Goal: Information Seeking & Learning: Learn about a topic

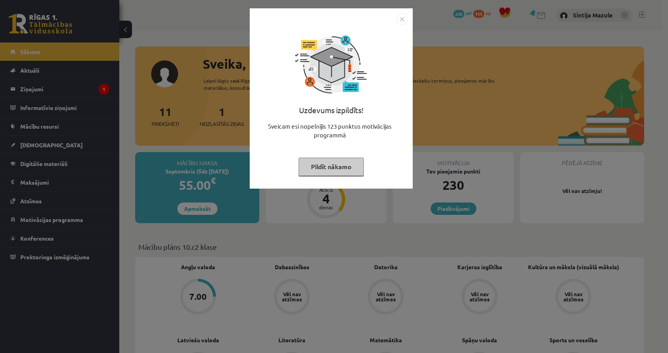
click at [139, 98] on div "Uzdevums izpildīts! Sveicam esi nopelnījis 123 punktus motivācijas programmā Pi…" at bounding box center [334, 176] width 668 height 353
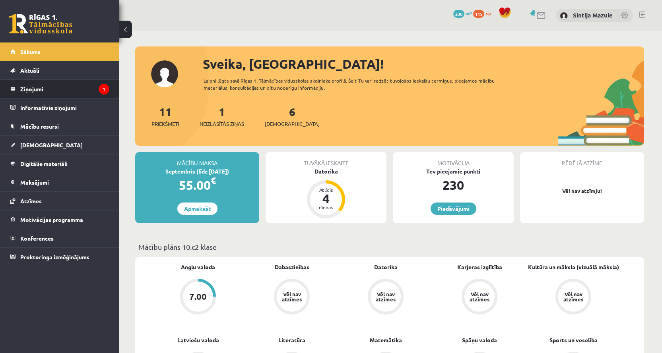
click at [71, 92] on legend "Ziņojumi 1" at bounding box center [64, 89] width 89 height 18
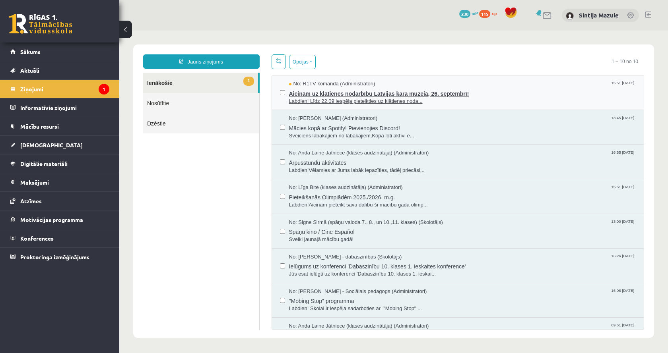
click at [453, 103] on span "Labdien! Līdz 22.09 iespēja pieteikties uz klātienes noda..." at bounding box center [462, 102] width 347 height 8
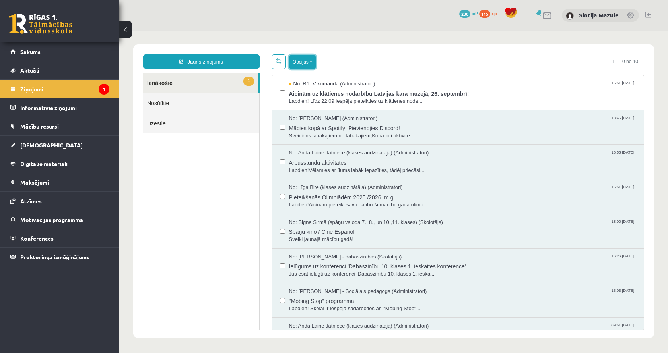
click at [304, 64] on button "Opcijas" at bounding box center [302, 62] width 27 height 14
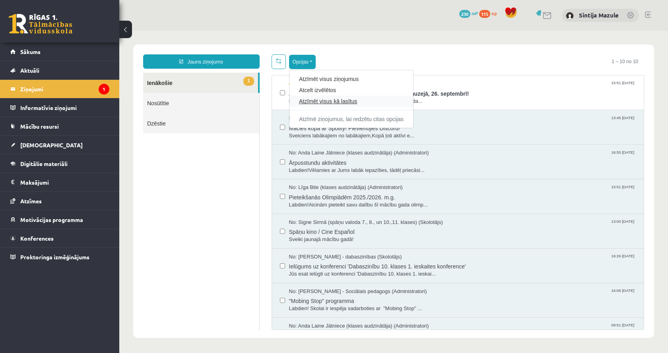
click at [322, 101] on link "Atzīmēt visus kā lasītus" at bounding box center [351, 101] width 104 height 8
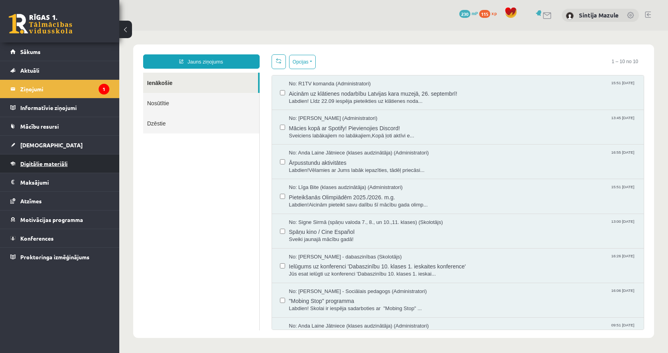
click at [53, 163] on span "Digitālie materiāli" at bounding box center [43, 163] width 47 height 7
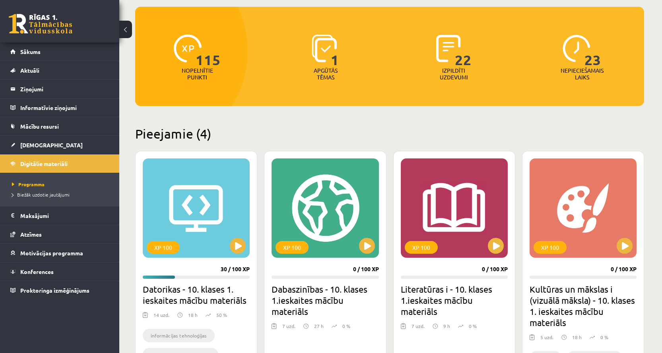
scroll to position [159, 0]
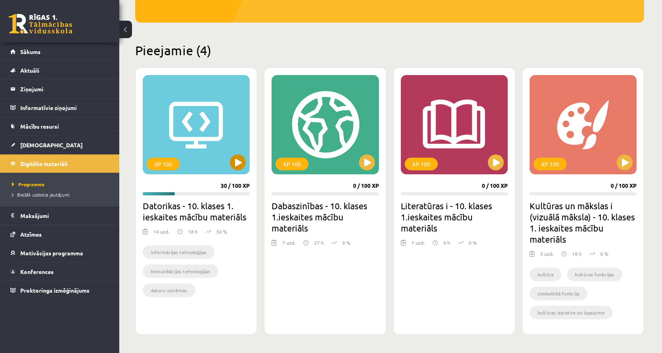
click at [198, 135] on div "XP 100" at bounding box center [196, 124] width 107 height 99
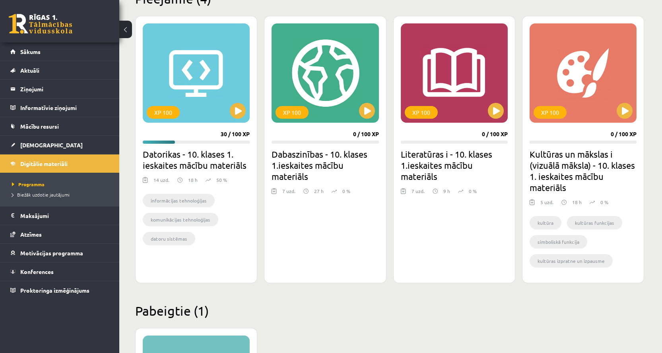
scroll to position [199, 0]
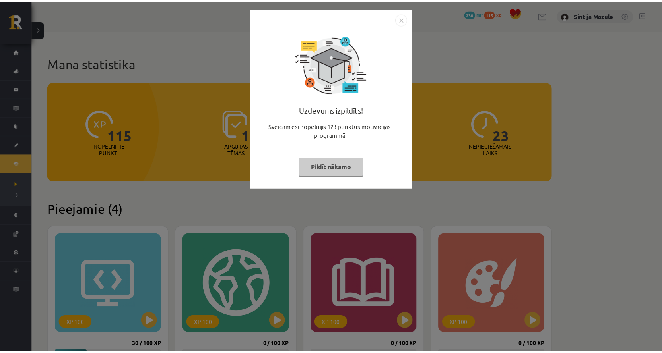
scroll to position [199, 0]
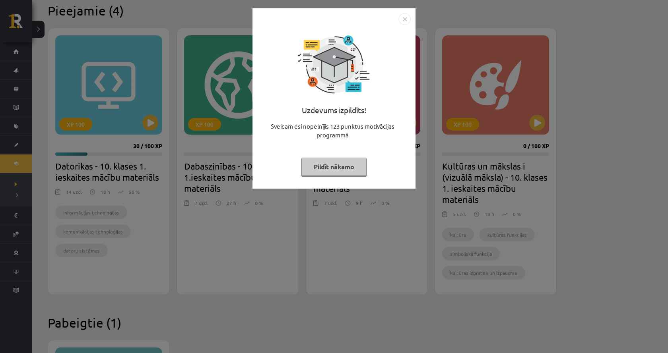
click at [191, 174] on div "Uzdevums izpildīts! Sveicam esi nopelnījis 123 punktus motivācijas programmā Pi…" at bounding box center [334, 176] width 668 height 353
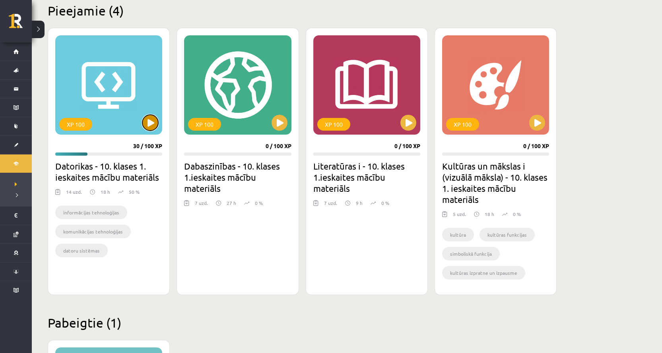
click at [151, 127] on button at bounding box center [150, 123] width 16 height 16
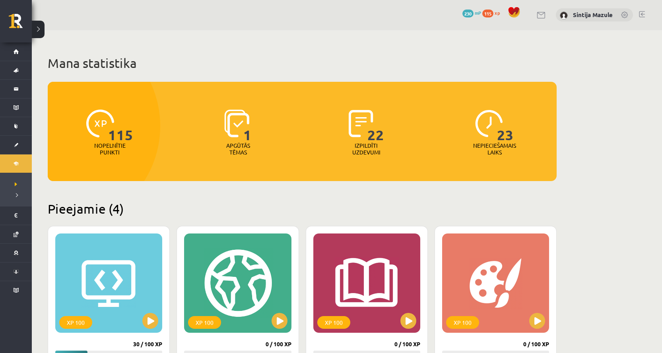
scroll to position [0, 0]
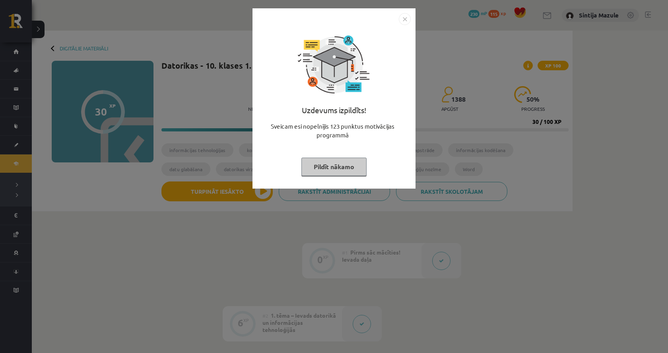
click at [255, 260] on div "Uzdevums izpildīts! Sveicam esi nopelnījis 123 punktus motivācijas programmā Pi…" at bounding box center [334, 176] width 668 height 353
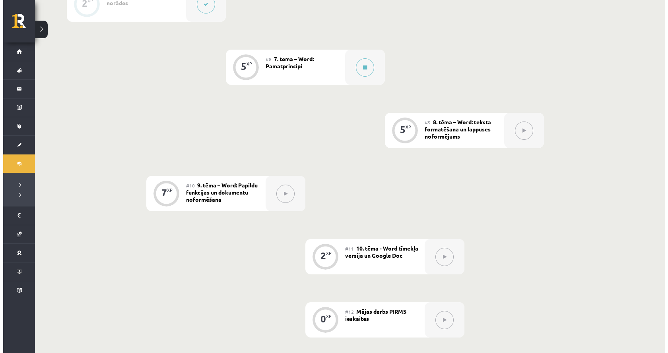
scroll to position [556, 0]
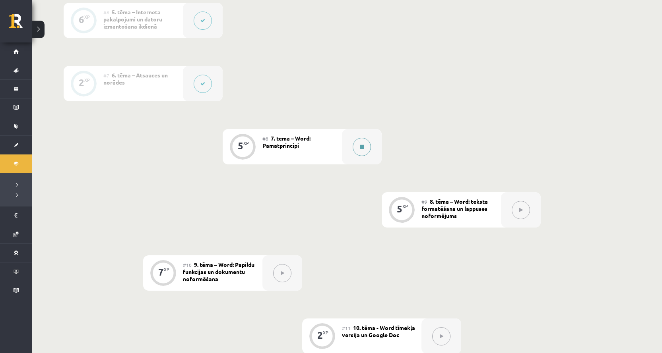
click at [360, 150] on button at bounding box center [361, 147] width 18 height 18
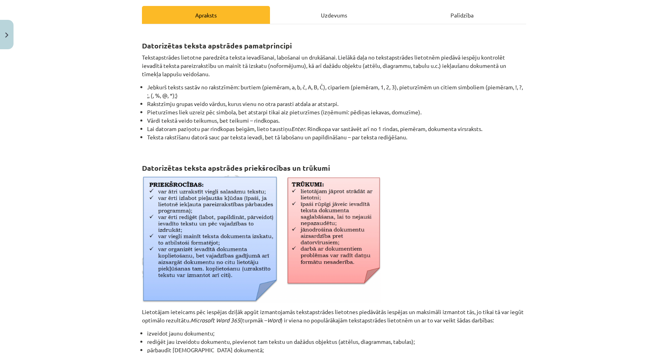
scroll to position [119, 0]
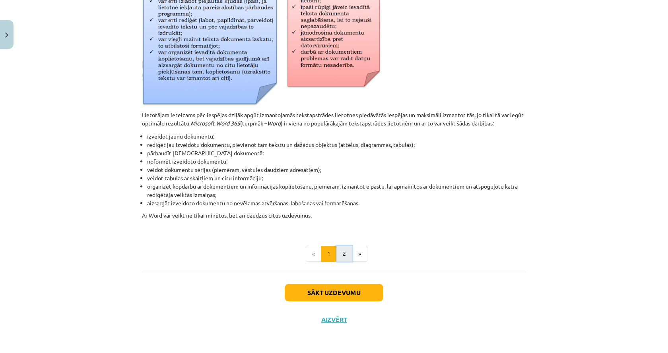
click at [337, 255] on button "2" at bounding box center [344, 254] width 16 height 16
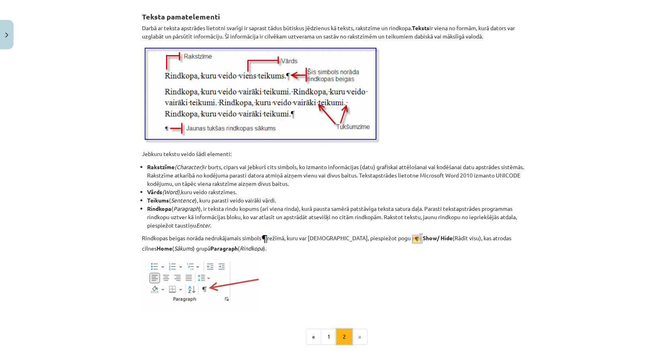
scroll to position [897, 0]
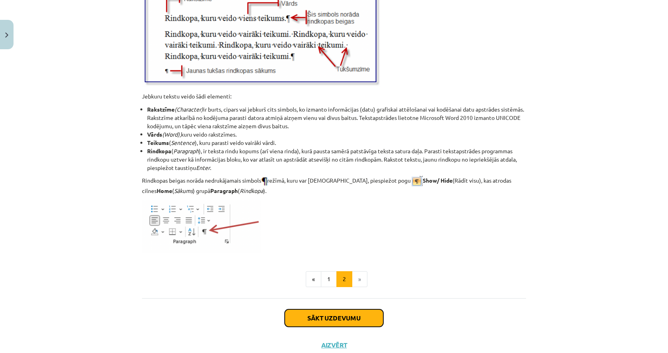
click at [335, 323] on button "Sākt uzdevumu" at bounding box center [333, 318] width 99 height 17
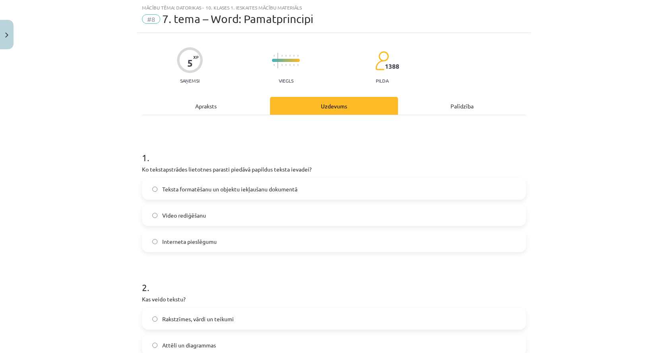
scroll to position [556, 0]
click at [252, 185] on span "Teksta formatēšanu un objektu iekļaušanu dokumentā" at bounding box center [229, 189] width 135 height 8
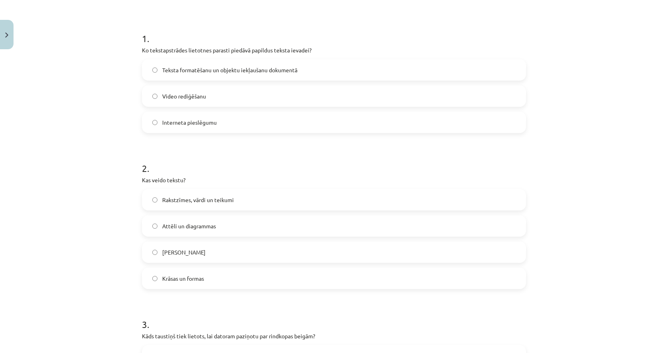
click at [242, 210] on div "Rakstzīmes, vārdi un teikumi" at bounding box center [334, 199] width 384 height 21
click at [162, 201] on span "Rakstzīmes, vārdi un teikumi" at bounding box center [198, 200] width 72 height 8
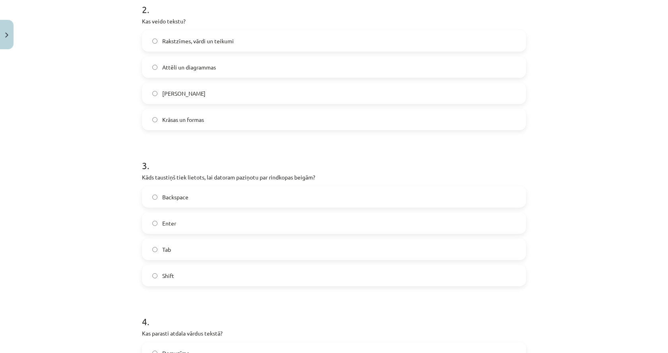
click at [0, 211] on div "Mācību tēma: Datorikas - 10. klases 1. ieskaites mācību materiāls #8 7. tema – …" at bounding box center [334, 176] width 668 height 353
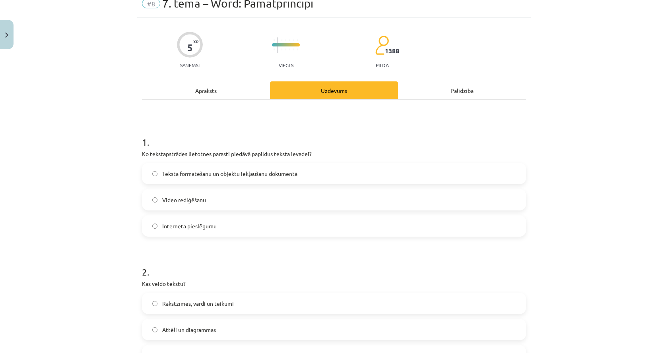
scroll to position [0, 0]
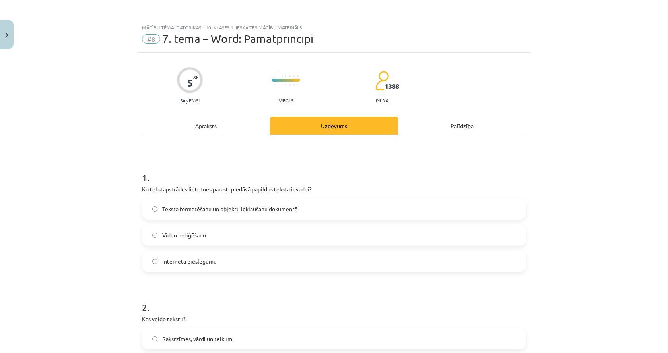
click at [159, 134] on div "Apraksts" at bounding box center [206, 126] width 128 height 18
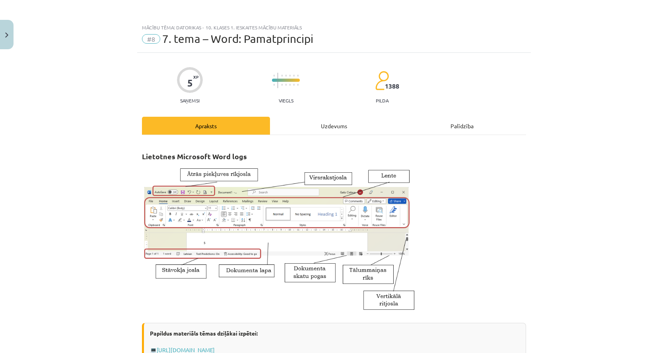
click at [314, 122] on div "Uzdevums" at bounding box center [334, 126] width 128 height 18
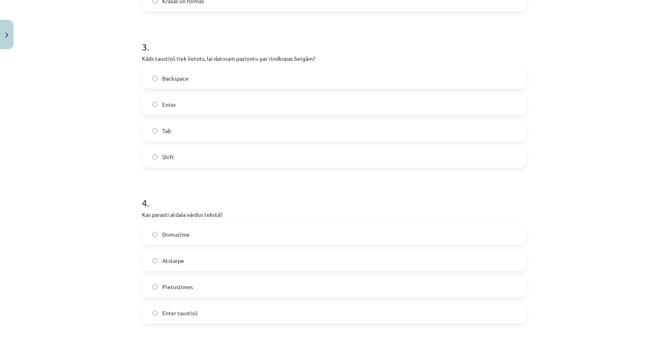
scroll to position [417, 0]
click at [154, 107] on label "Enter" at bounding box center [334, 104] width 382 height 20
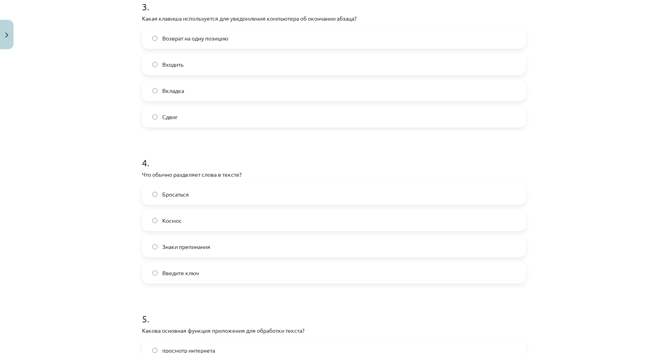
scroll to position [556, 0]
click at [105, 181] on div "Mācību tēma: Datorikas - 10. klases 1. ieskaites mācību materiāls #8 7. tema – …" at bounding box center [334, 176] width 668 height 353
click at [143, 220] on label "Atstarpe" at bounding box center [334, 221] width 382 height 20
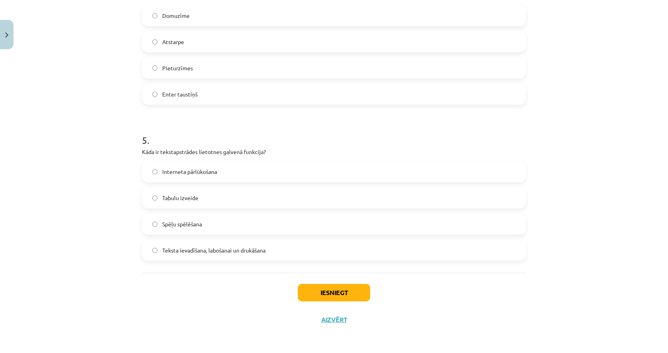
click at [234, 260] on div "Teksta ievadīšana, labošanai un drukāšana" at bounding box center [334, 250] width 384 height 21
click at [234, 255] on label "Teksta ievadīšana, labošanai un drukāšana" at bounding box center [334, 250] width 382 height 20
click at [346, 298] on button "Iesniegt" at bounding box center [334, 292] width 72 height 17
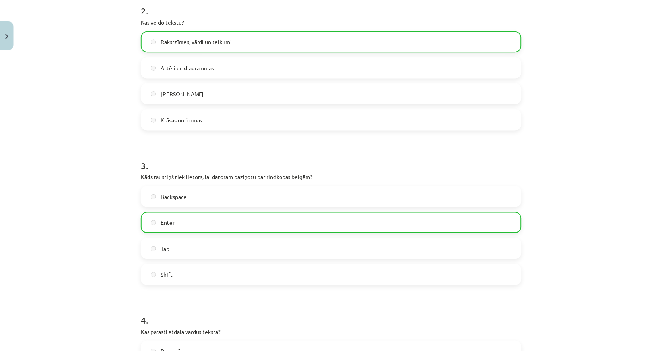
scroll to position [661, 0]
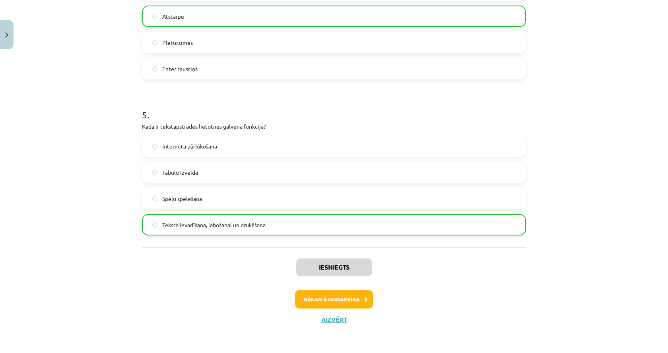
click at [291, 302] on div "Nākamā nodarbība" at bounding box center [334, 299] width 374 height 18
click at [327, 323] on button "Aizvērt" at bounding box center [334, 320] width 30 height 8
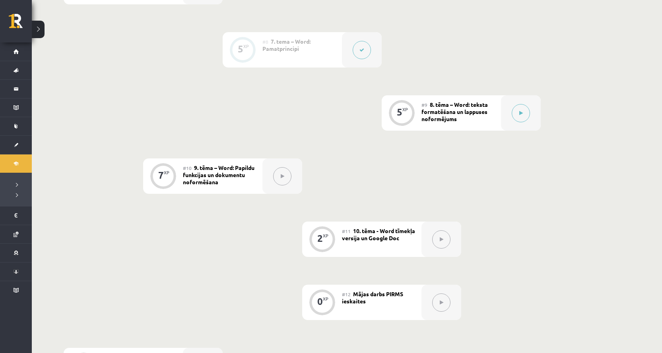
scroll to position [636, 0]
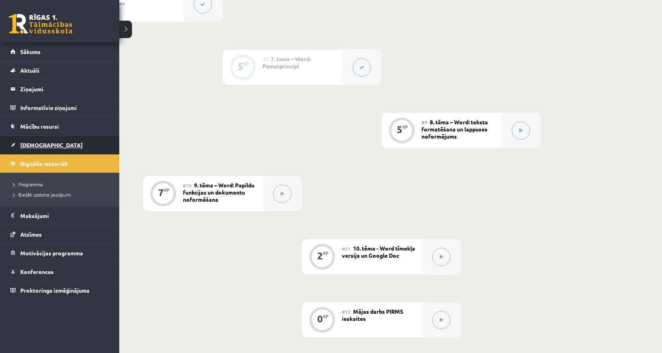
click at [42, 147] on span "[DEMOGRAPHIC_DATA]" at bounding box center [51, 144] width 62 height 7
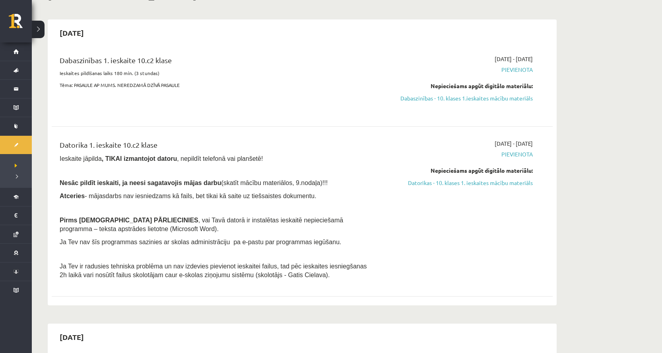
scroll to position [79, 0]
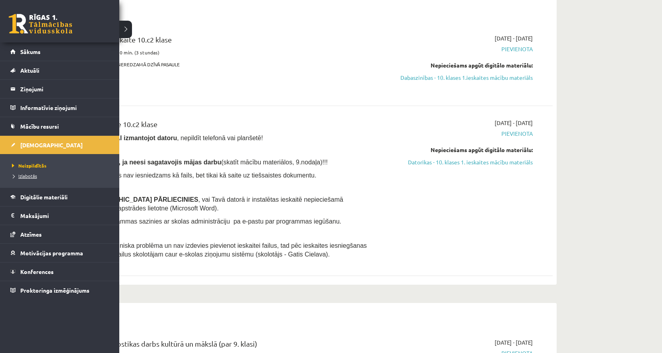
click at [25, 175] on span "Izlabotās" at bounding box center [23, 176] width 27 height 6
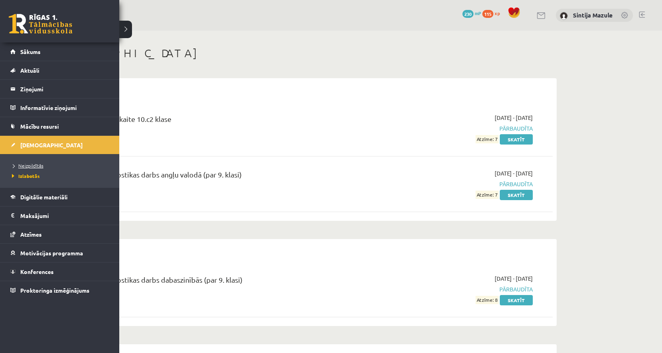
click at [32, 164] on span "Neizpildītās" at bounding box center [26, 166] width 33 height 6
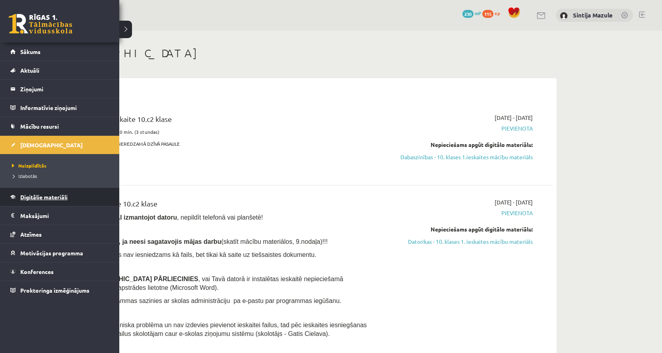
click at [21, 198] on span "Digitālie materiāli" at bounding box center [43, 197] width 47 height 7
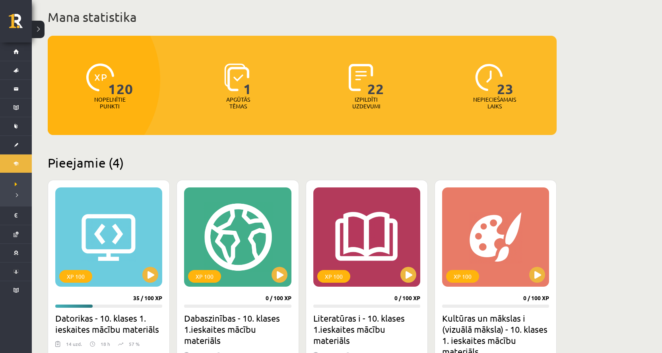
scroll to position [119, 0]
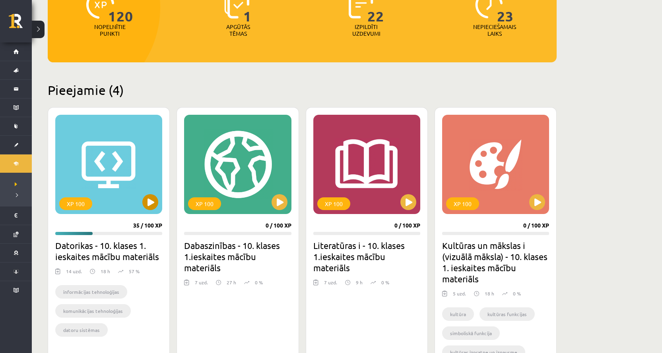
click at [99, 161] on div "XP 100" at bounding box center [108, 164] width 107 height 99
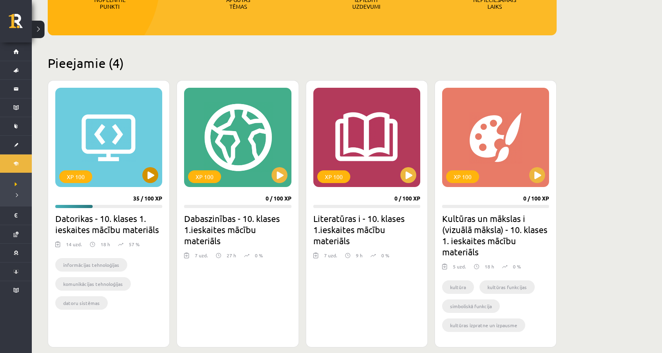
scroll to position [159, 0]
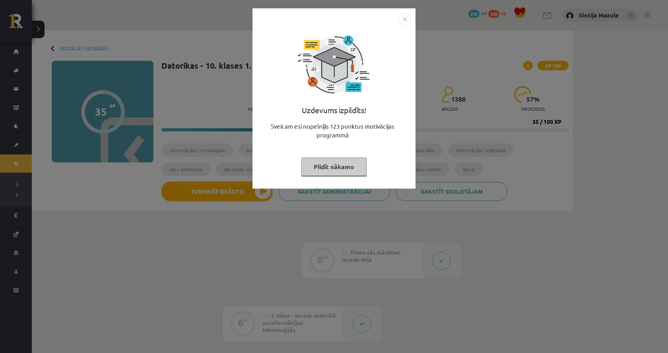
click at [302, 197] on div "Uzdevums izpildīts! Sveicam esi nopelnījis 123 punktus motivācijas programmā Pi…" at bounding box center [334, 176] width 668 height 353
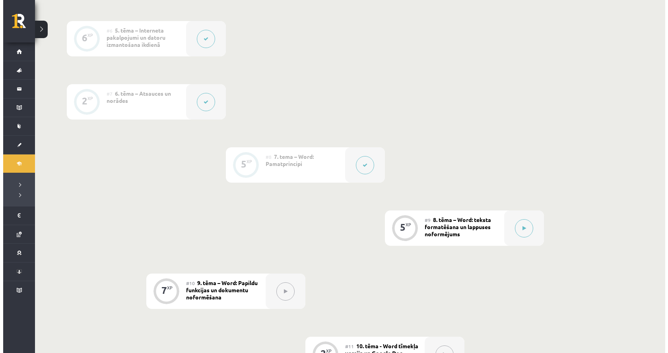
scroll to position [596, 0]
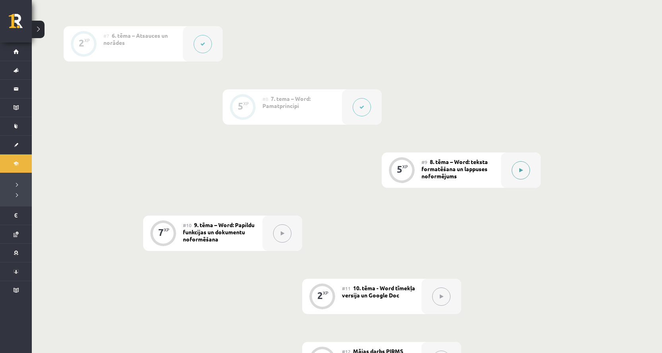
click at [514, 180] on div at bounding box center [521, 170] width 40 height 35
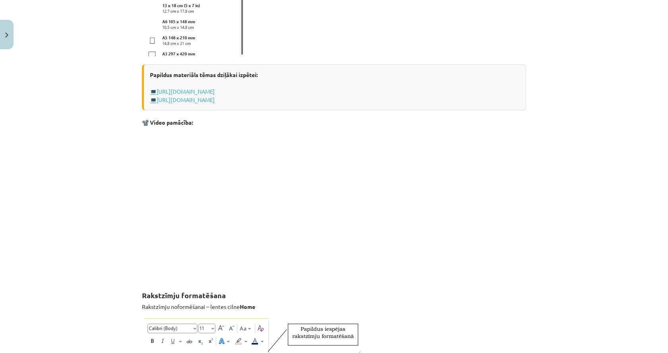
scroll to position [618, 0]
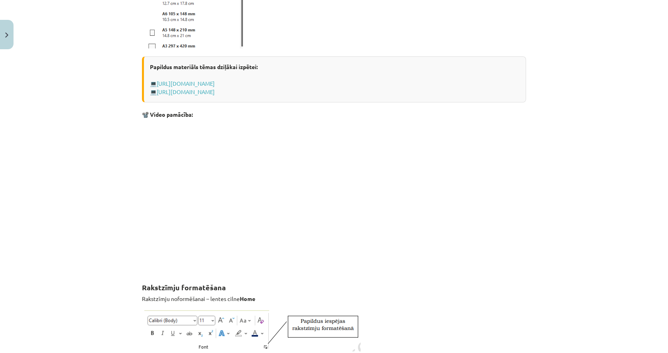
click at [400, 207] on p at bounding box center [334, 196] width 384 height 145
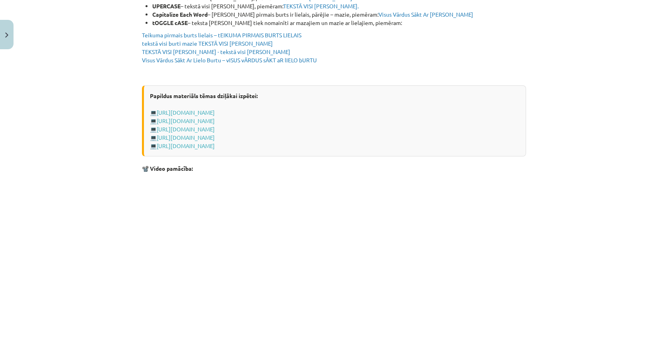
scroll to position [1529, 0]
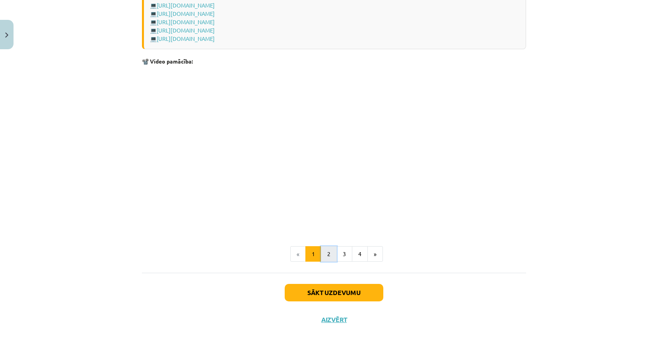
click at [329, 253] on button "2" at bounding box center [329, 254] width 16 height 16
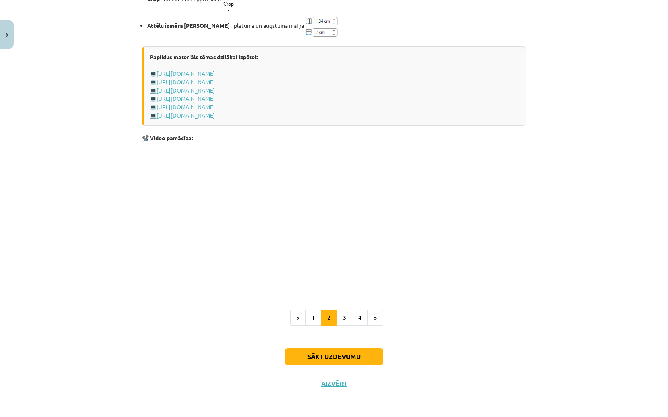
scroll to position [952, 0]
